Goal: Information Seeking & Learning: Learn about a topic

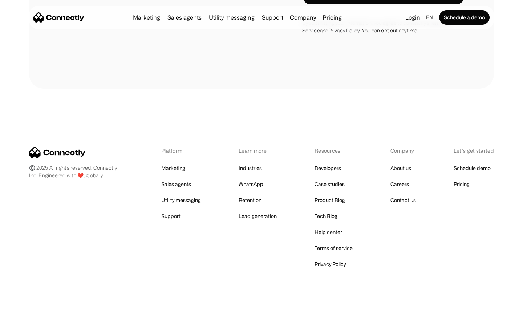
scroll to position [1914, 0]
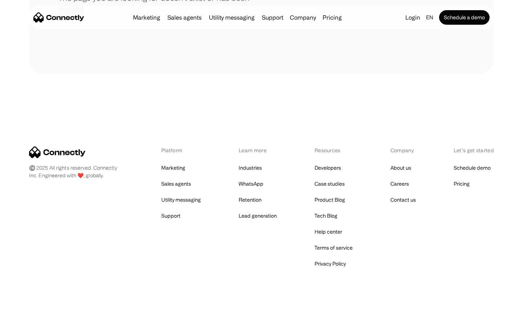
scroll to position [133, 0]
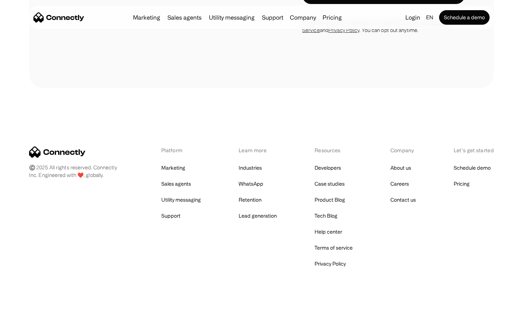
scroll to position [622, 0]
